Goal: Transaction & Acquisition: Book appointment/travel/reservation

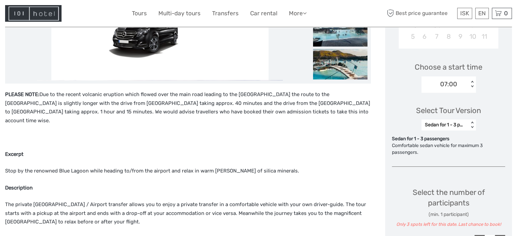
scroll to position [238, 0]
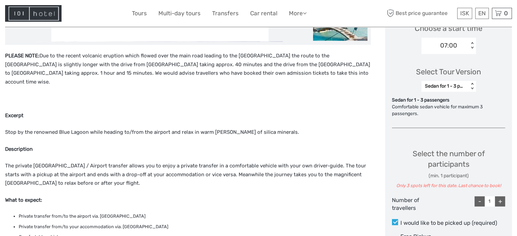
click at [461, 89] on div "Sedan for 1 - 3 passengers" at bounding box center [445, 86] width 40 height 7
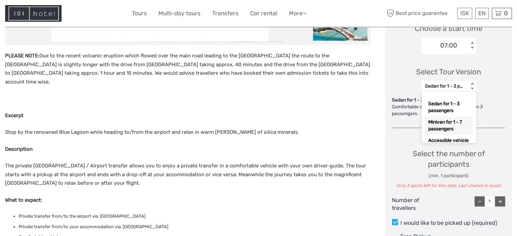
click at [451, 126] on div "Minivan for 1 - 7 passengers" at bounding box center [449, 126] width 48 height 18
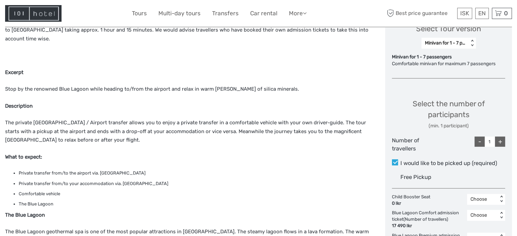
scroll to position [272, 0]
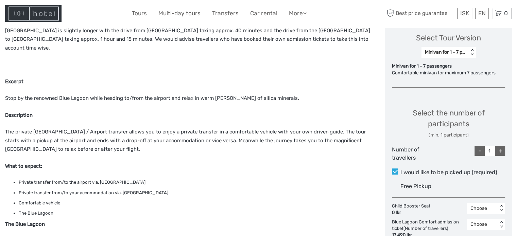
click at [463, 50] on div "Minivan for 1 - 7 passengers < >" at bounding box center [448, 52] width 54 height 11
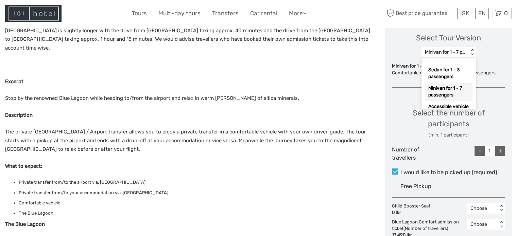
scroll to position [49, 0]
click at [456, 88] on div "Luxury Sprinter for 1 - 19 passengers" at bounding box center [449, 93] width 48 height 18
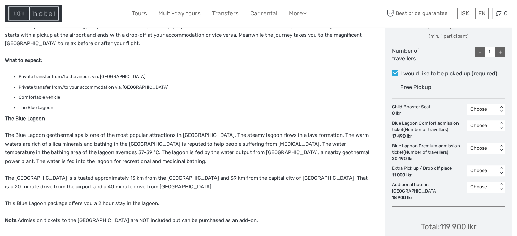
scroll to position [291, 0]
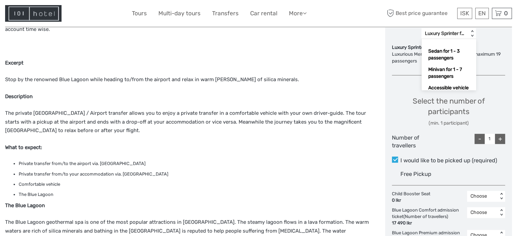
click at [464, 38] on div "Luxury Sprinter for 1 - 19 passengers < >" at bounding box center [448, 33] width 54 height 11
click at [458, 49] on div "Accessible vehicle for 1 - 7 passengers" at bounding box center [449, 52] width 48 height 25
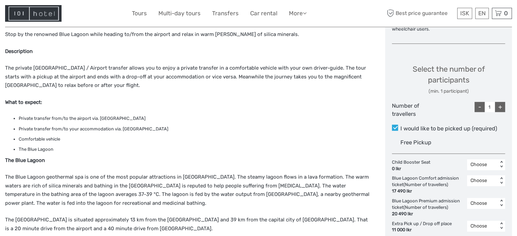
scroll to position [307, 0]
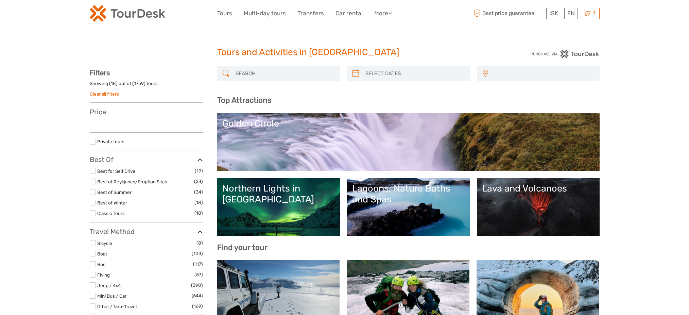
select select
click at [263, 75] on input "search" at bounding box center [285, 74] width 104 height 12
paste input "Whale & Dolphin Watching"
type input "Whale & Dolphin Watching"
select select
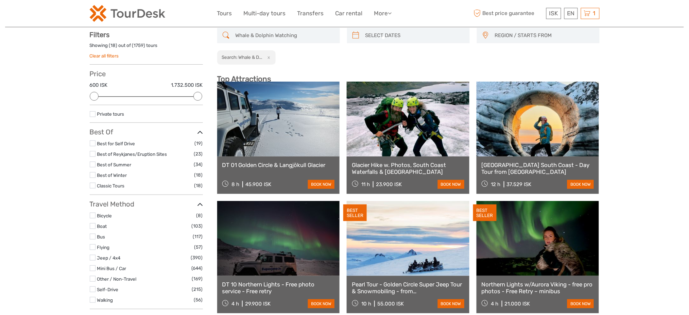
scroll to position [38, 0]
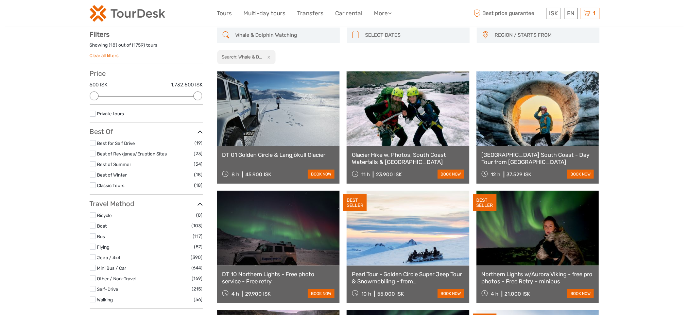
type input "Whale & Dolphin Watching"
